Goal: Check status

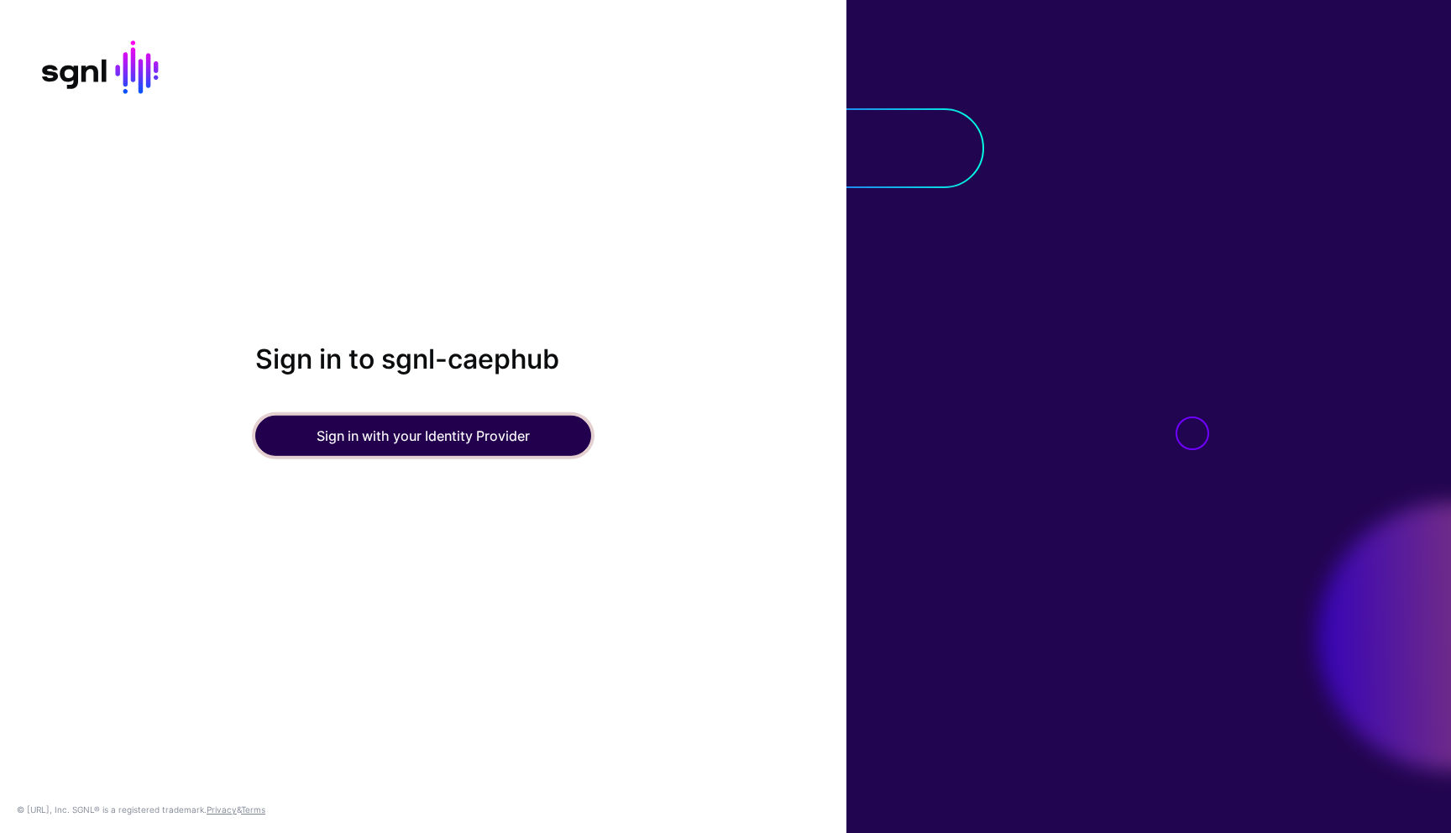
click at [489, 431] on button "Sign in with your Identity Provider" at bounding box center [423, 436] width 336 height 40
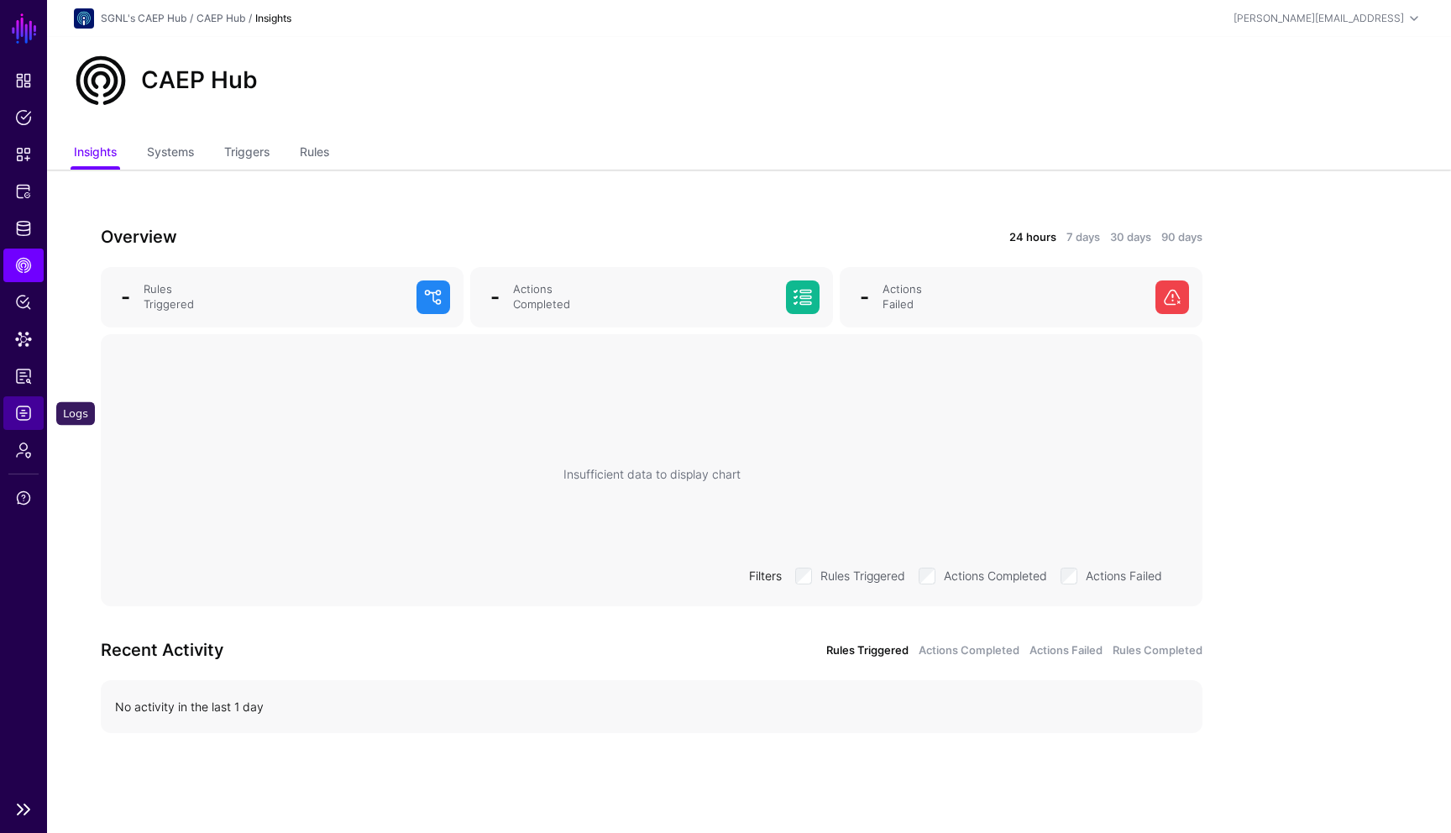
click at [28, 408] on span "Logs" at bounding box center [23, 413] width 17 height 17
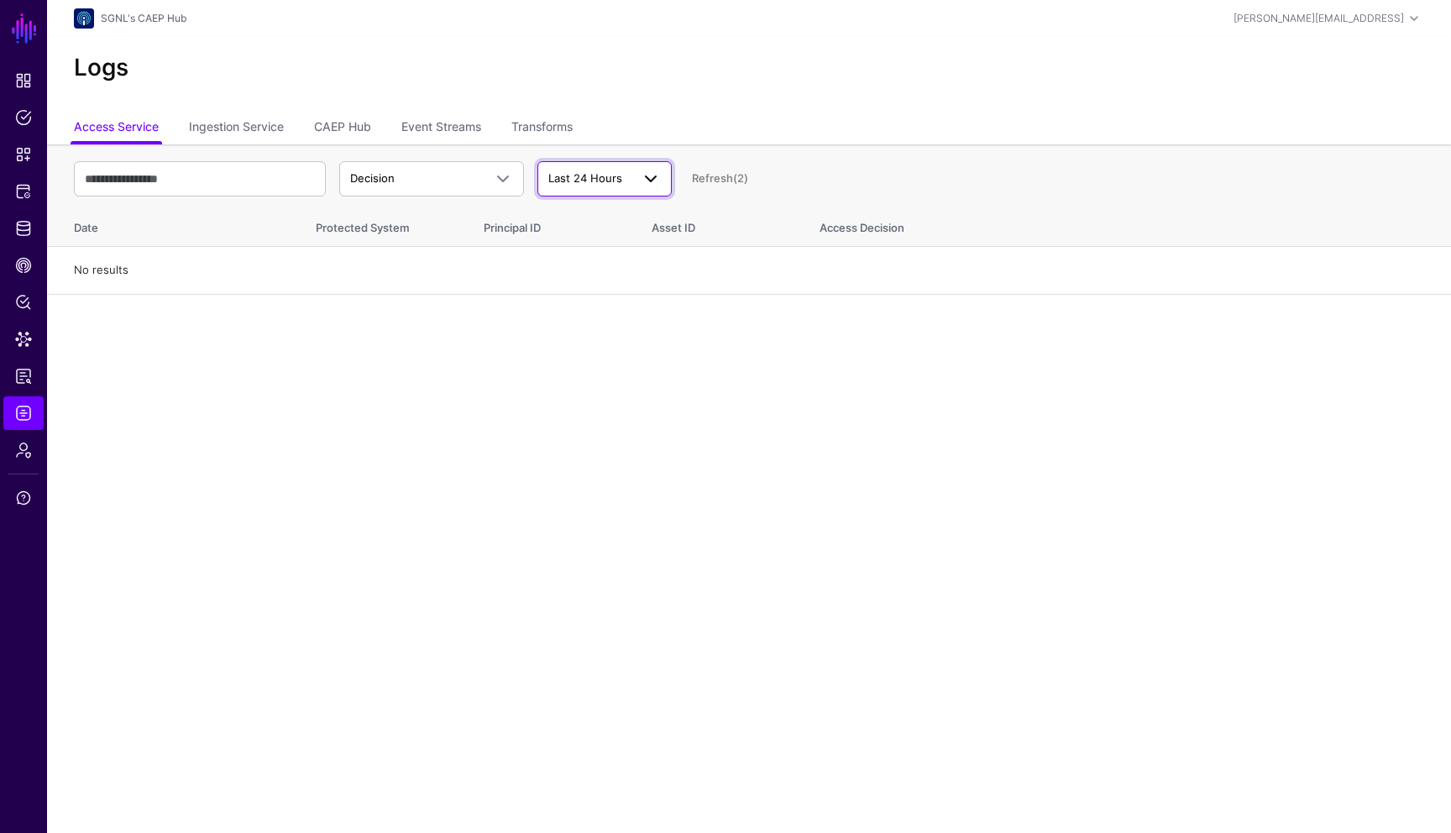
click at [584, 173] on span "Last 24 Hours" at bounding box center [585, 177] width 74 height 13
click at [586, 298] on span "Last 90 Days" at bounding box center [584, 296] width 67 height 13
